Goal: Task Accomplishment & Management: Manage account settings

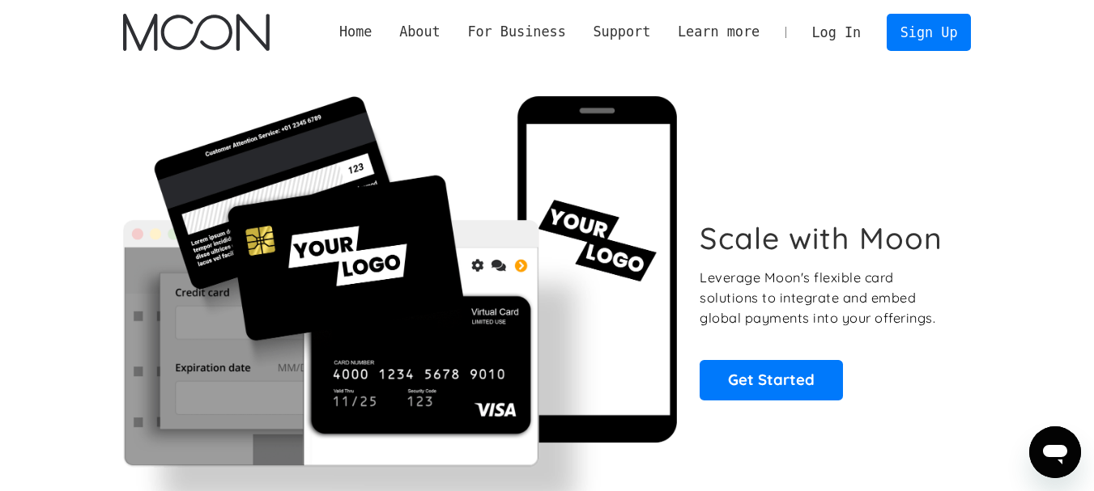
click at [839, 32] on link "Log In" at bounding box center [836, 33] width 76 height 36
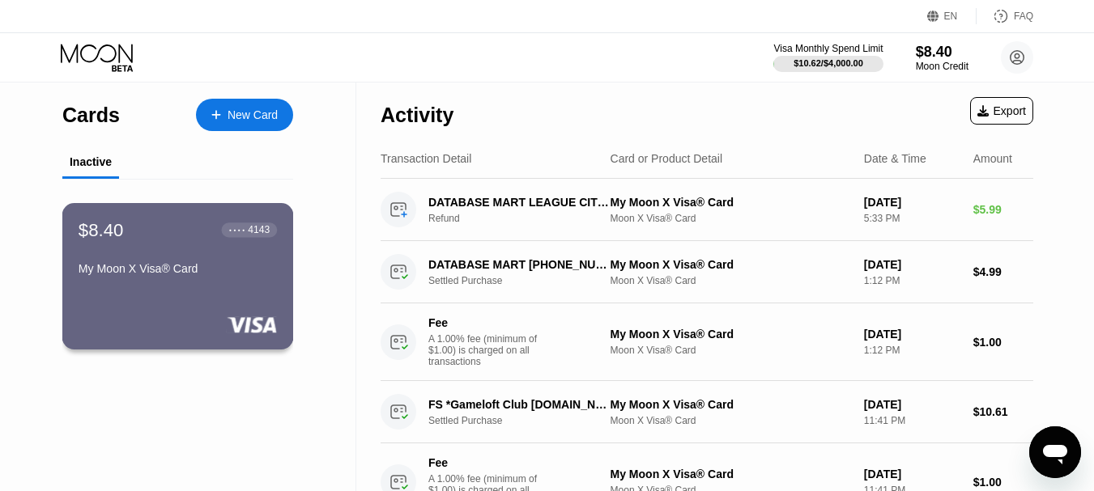
click at [237, 249] on div "$8.40 ● ● ● ● 4143 My Moon X Visa® Card" at bounding box center [178, 250] width 198 height 62
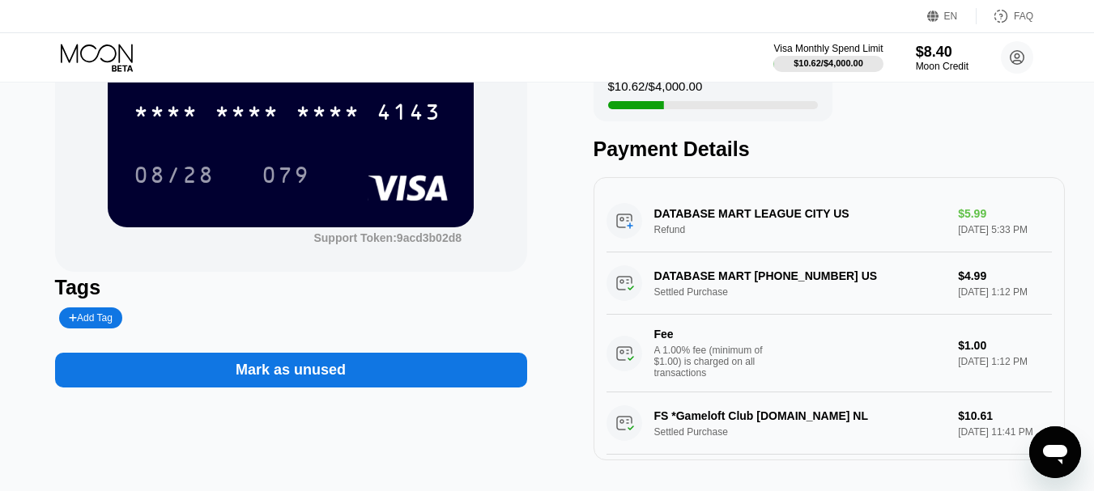
scroll to position [324, 0]
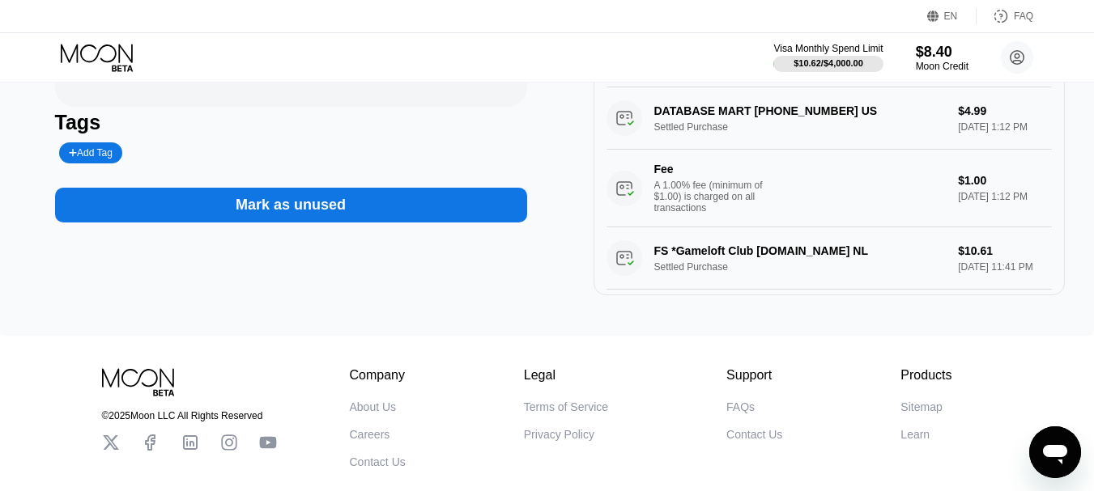
click at [95, 159] on div "Add Tag" at bounding box center [91, 152] width 44 height 11
click at [270, 151] on div at bounding box center [238, 152] width 366 height 21
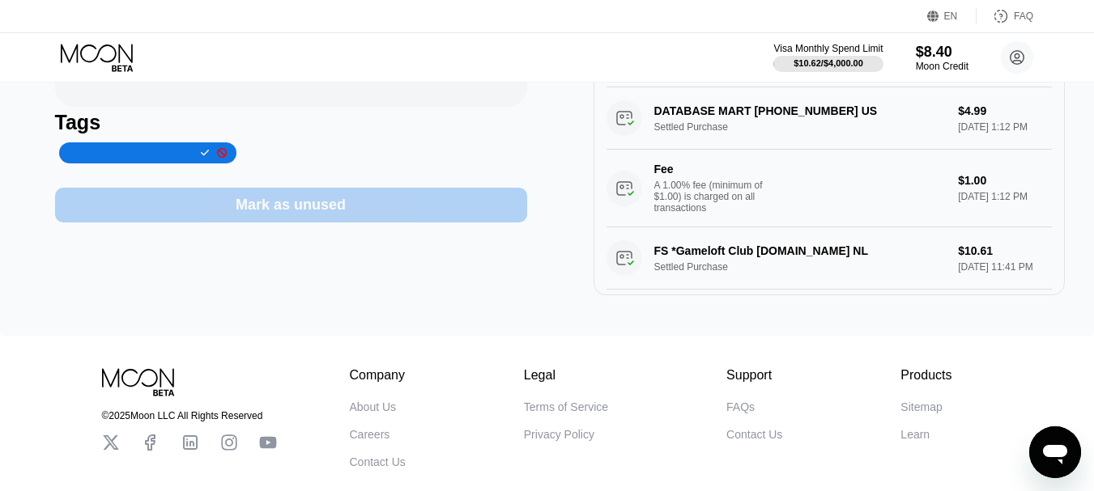
click at [247, 201] on div "Mark as unused" at bounding box center [291, 205] width 110 height 19
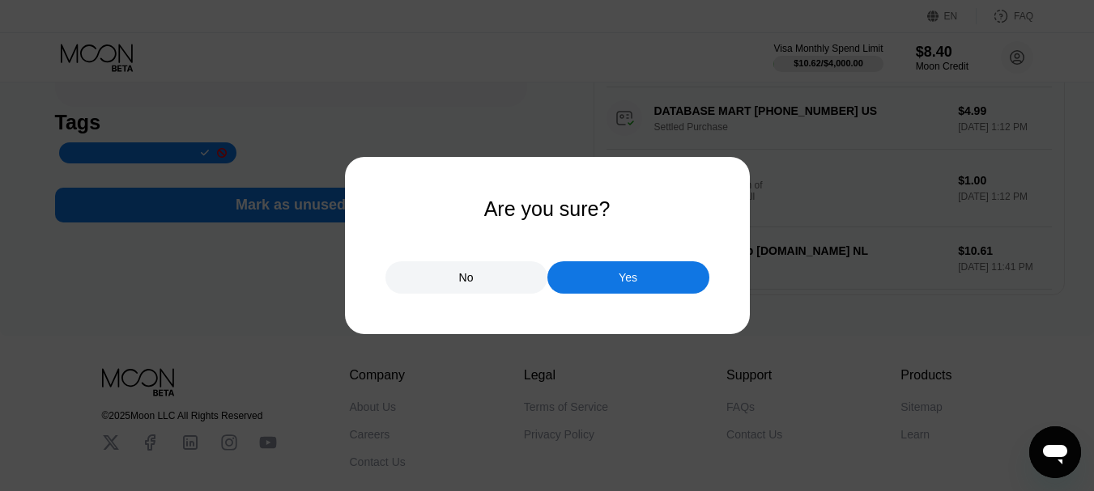
click at [481, 273] on div "No" at bounding box center [466, 277] width 162 height 32
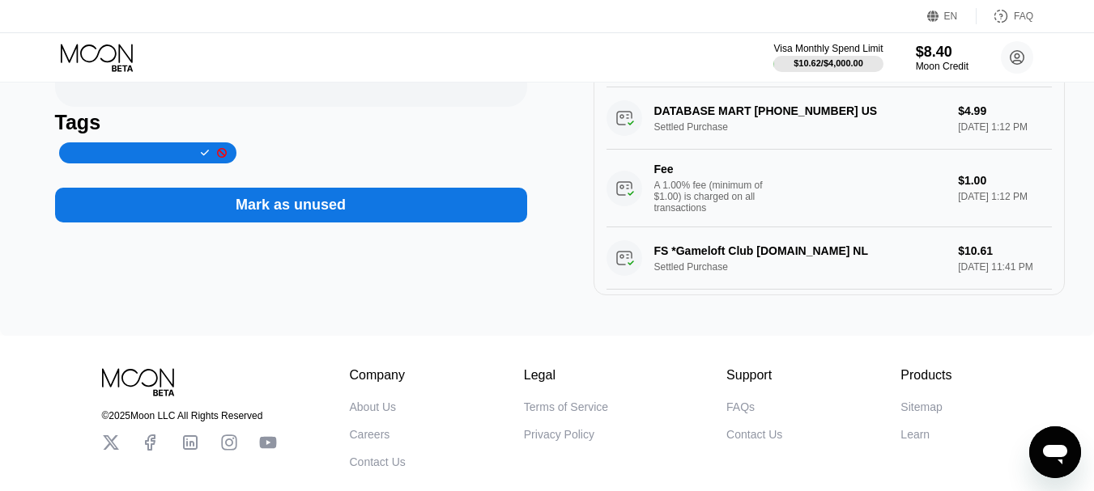
scroll to position [81, 0]
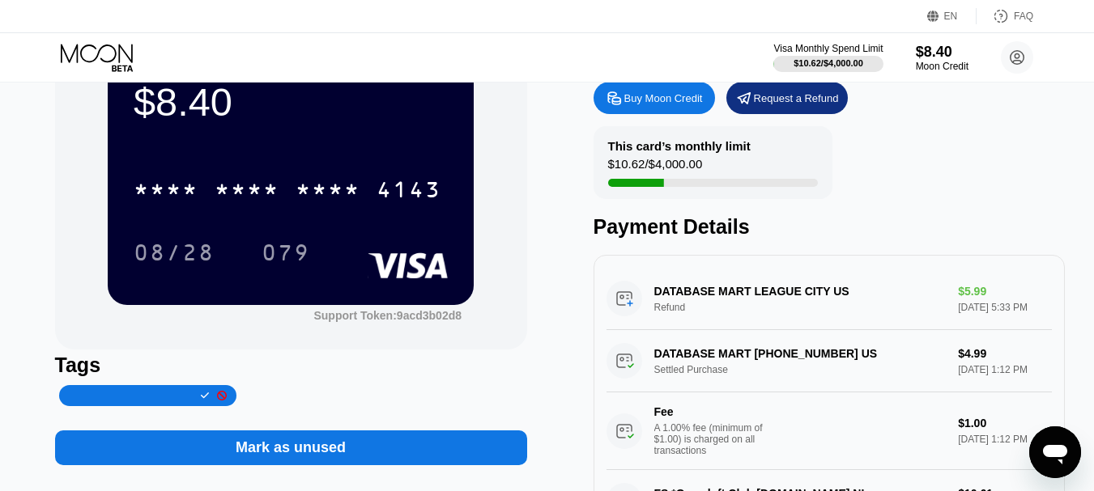
click at [189, 392] on div at bounding box center [148, 395] width 178 height 21
click at [201, 398] on icon at bounding box center [205, 396] width 9 height 10
click at [220, 397] on icon at bounding box center [222, 396] width 10 height 10
click at [220, 397] on div "Add Tag" at bounding box center [238, 395] width 366 height 21
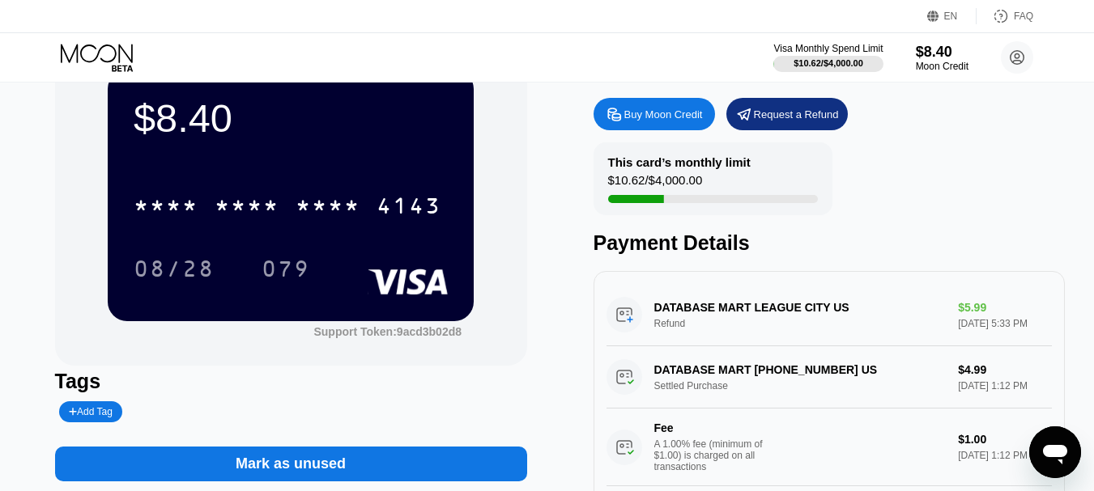
scroll to position [0, 0]
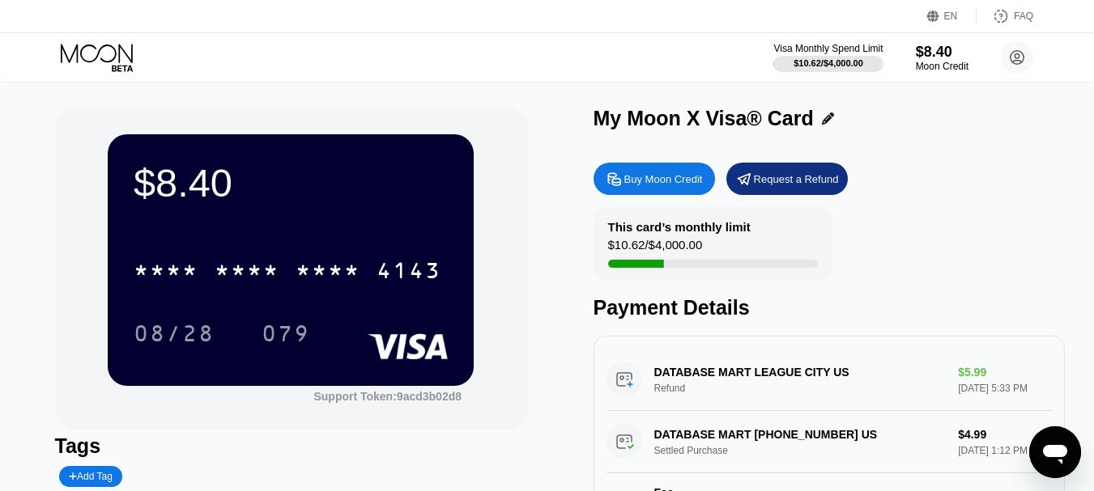
click at [676, 183] on div "Buy Moon Credit" at bounding box center [663, 179] width 79 height 14
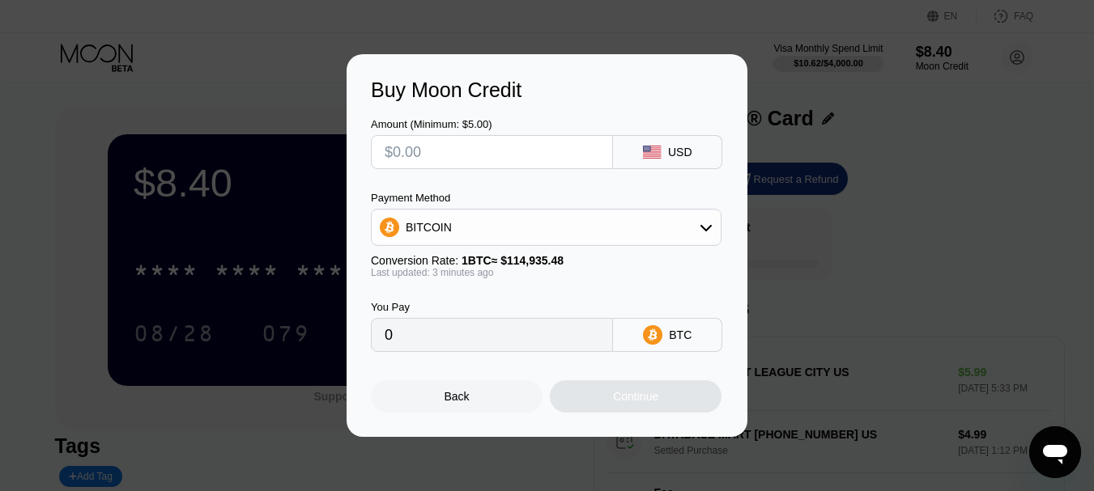
click at [692, 223] on div "BITCOIN" at bounding box center [546, 227] width 349 height 32
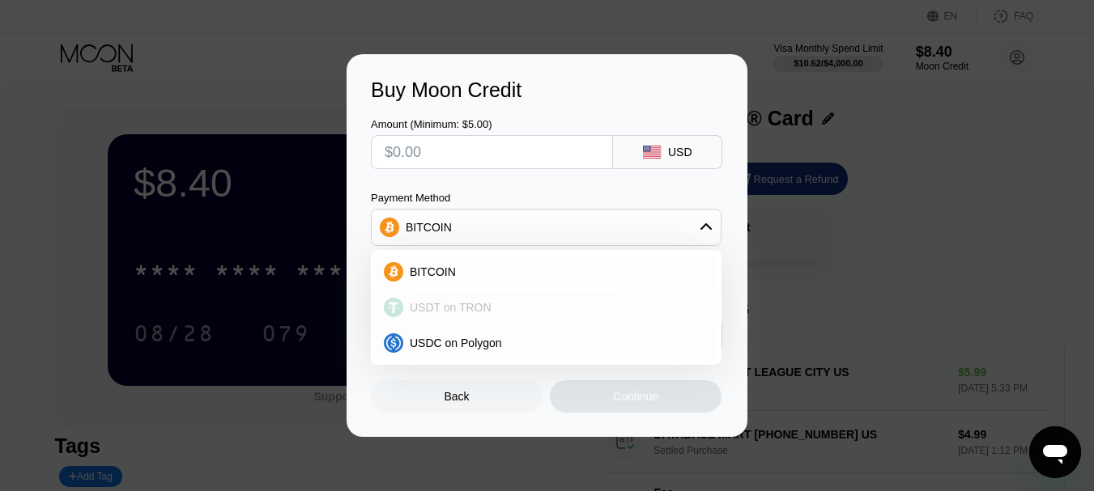
click at [563, 298] on div "USDT on TRON" at bounding box center [546, 307] width 341 height 32
type input "0.00"
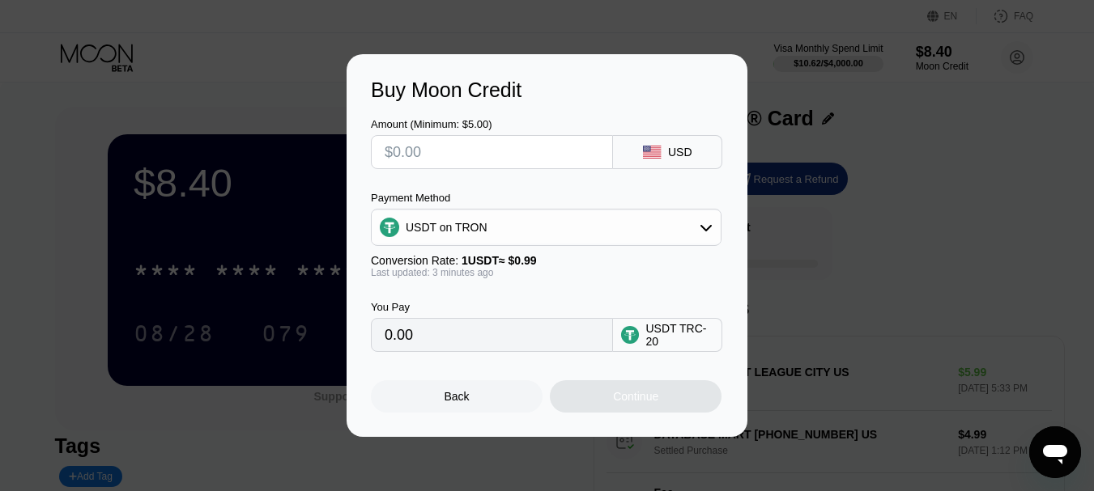
click at [512, 157] on input "text" at bounding box center [492, 152] width 215 height 32
click at [534, 341] on input "0.00" at bounding box center [492, 335] width 215 height 32
click at [478, 406] on div "Back" at bounding box center [457, 396] width 172 height 32
